Goal: Find specific page/section: Find specific page/section

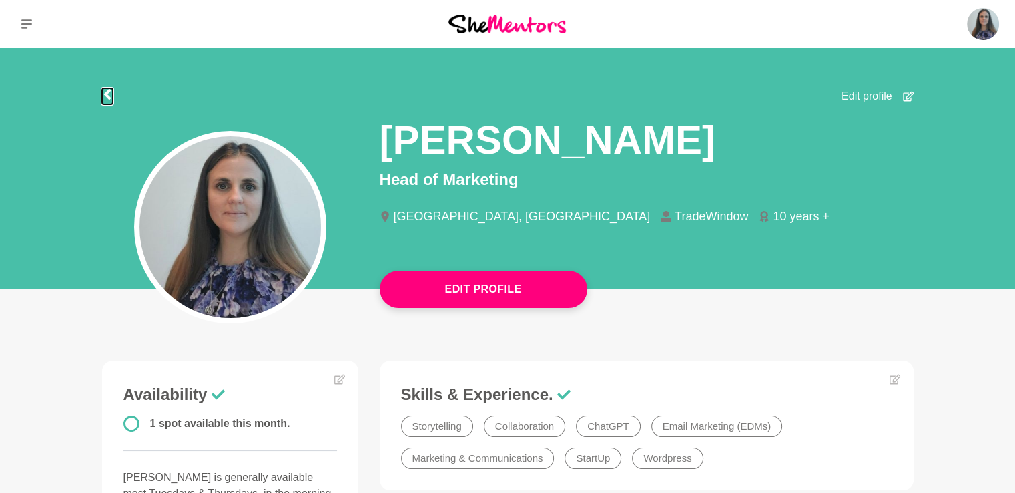
click at [112, 99] on icon at bounding box center [107, 94] width 11 height 11
click at [519, 27] on img at bounding box center [506, 24] width 117 height 18
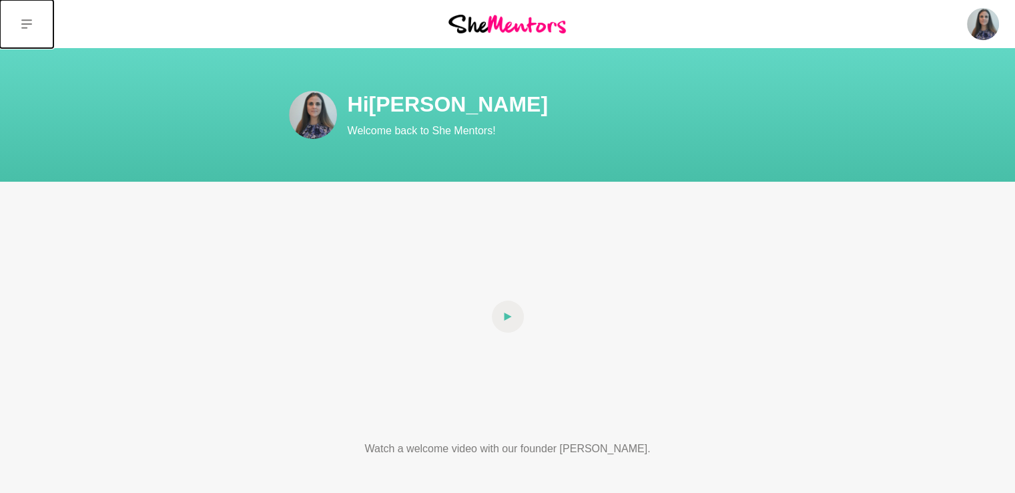
click at [29, 24] on icon at bounding box center [26, 24] width 11 height 11
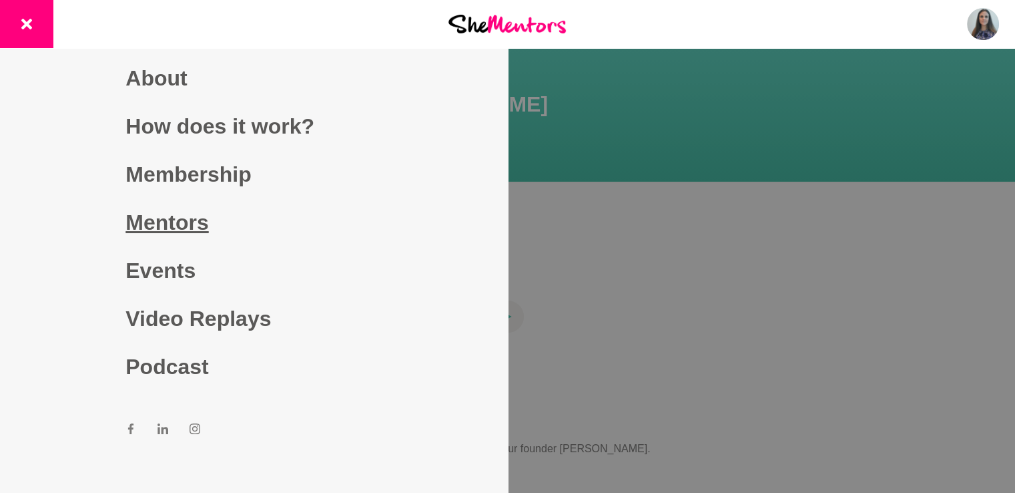
click at [162, 216] on link "Mentors" at bounding box center [253, 222] width 256 height 48
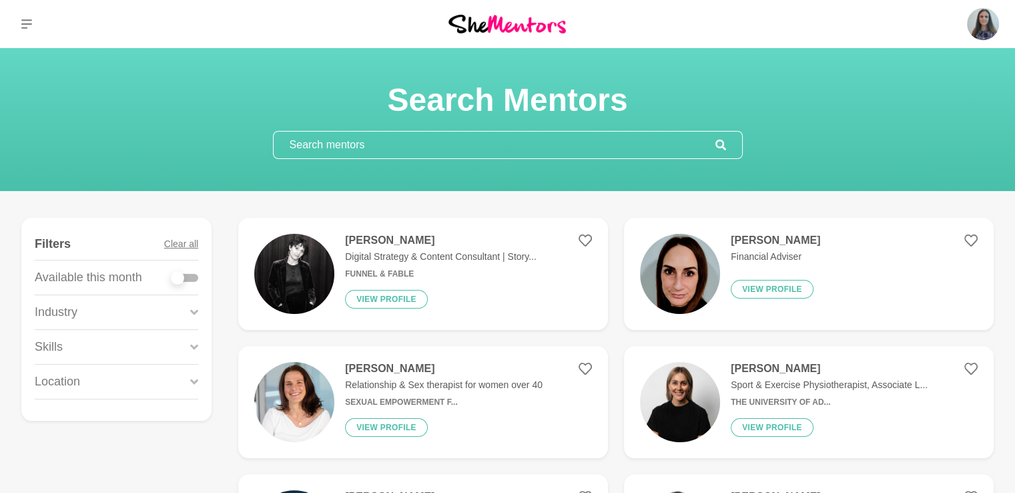
drag, startPoint x: 591, startPoint y: 172, endPoint x: 728, endPoint y: 137, distance: 141.0
click at [591, 158] on input "text" at bounding box center [495, 144] width 442 height 27
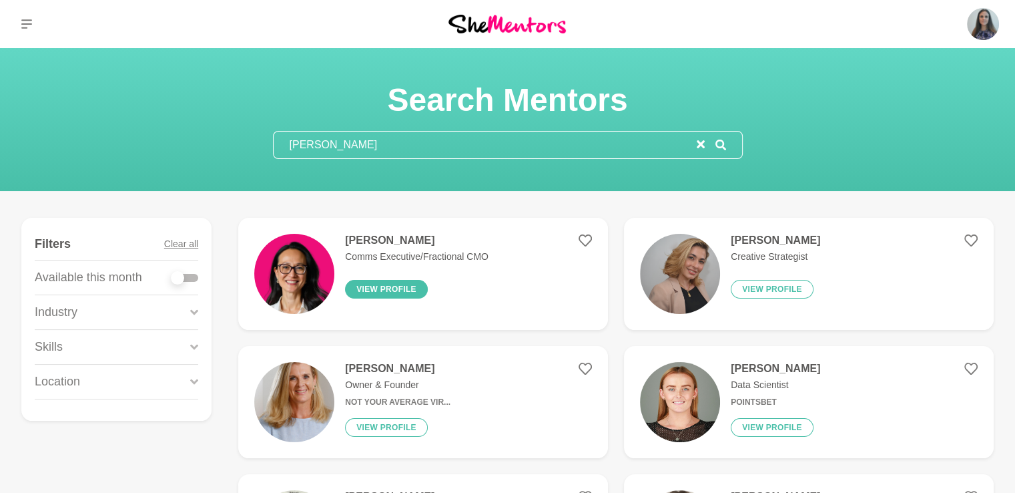
type input "[PERSON_NAME]"
click at [420, 298] on button "View profile" at bounding box center [386, 289] width 83 height 19
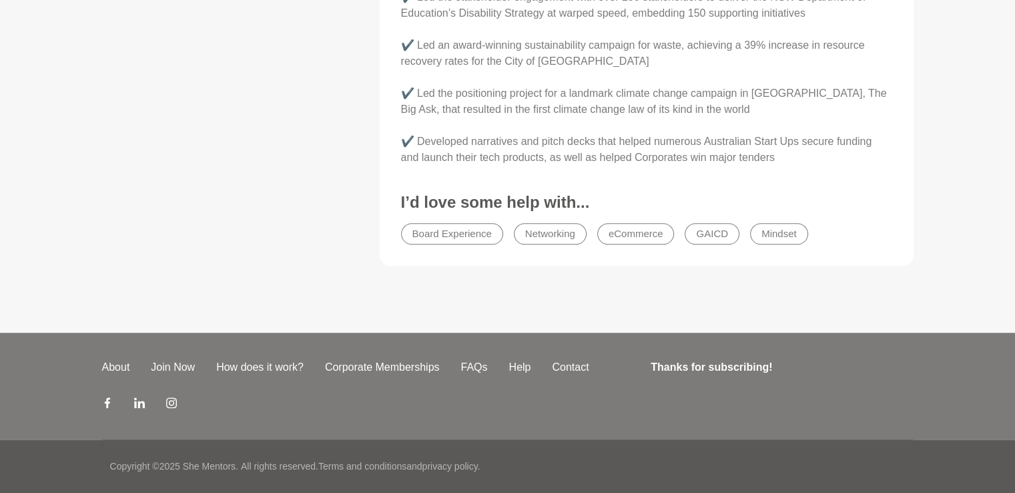
scroll to position [1535, 0]
